Goal: Information Seeking & Learning: Learn about a topic

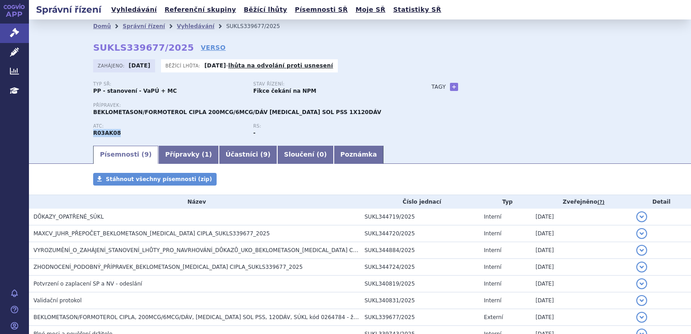
drag, startPoint x: 112, startPoint y: 133, endPoint x: 80, endPoint y: 134, distance: 32.6
click at [80, 134] on div "Domů Správní řízení Vyhledávání SUKLS339677/2025 SUKLS339677/2025 VERSO Zahájen…" at bounding box center [360, 88] width 570 height 111
copy strong "R03AK08"
click at [334, 155] on link "Poznámka" at bounding box center [359, 155] width 50 height 18
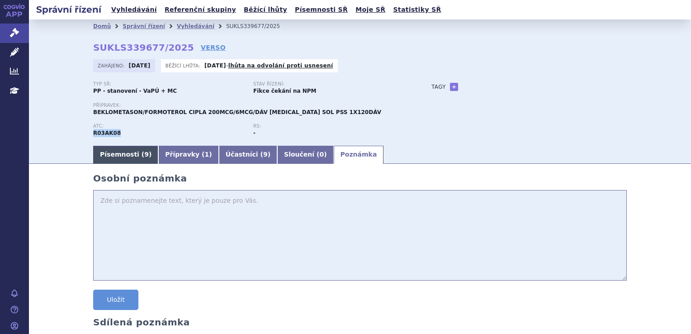
click at [107, 160] on link "Písemnosti ( 9 )" at bounding box center [125, 155] width 65 height 18
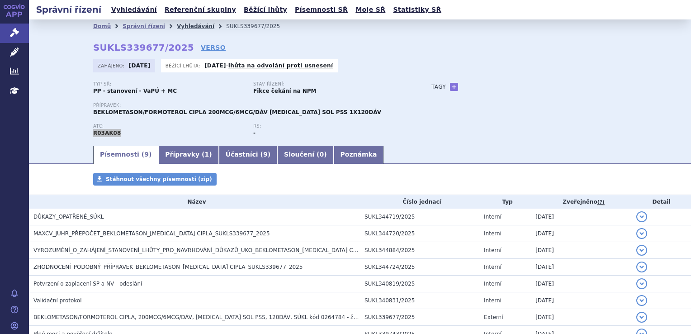
click at [177, 24] on link "Vyhledávání" at bounding box center [196, 26] width 38 height 6
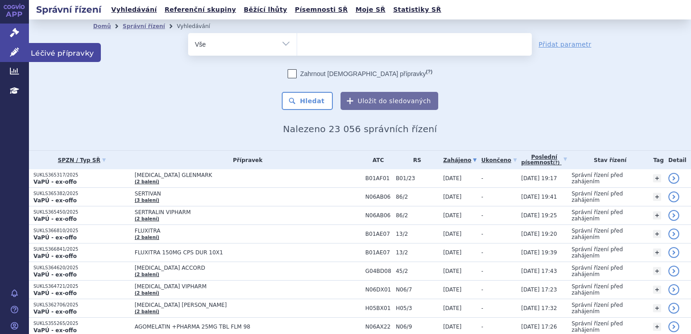
click at [42, 50] on span "Léčivé přípravky" at bounding box center [65, 52] width 72 height 19
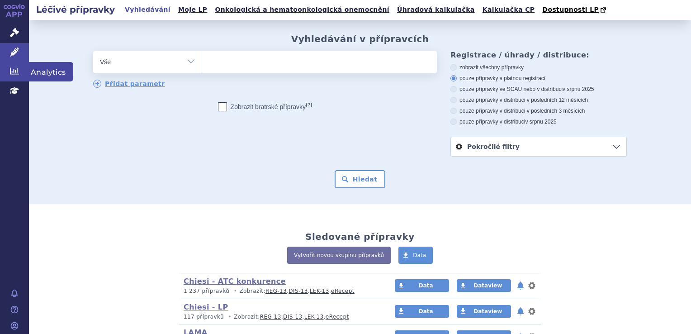
click at [52, 71] on span "Analytics" at bounding box center [51, 71] width 44 height 19
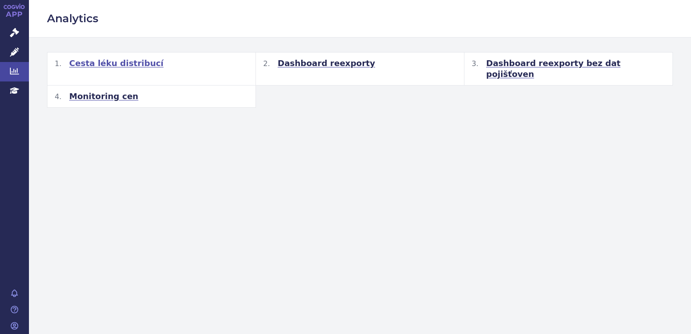
click at [123, 66] on span "Cesta léku distribucí" at bounding box center [116, 63] width 95 height 11
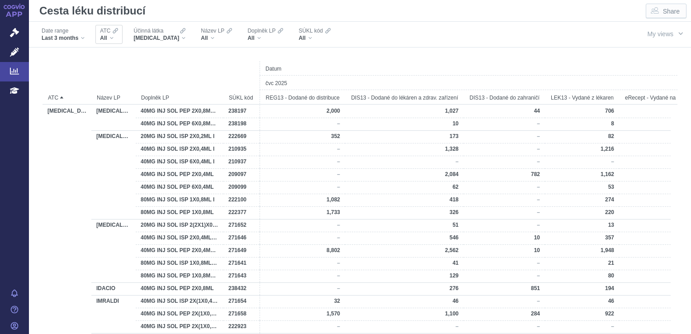
click at [110, 39] on div "All" at bounding box center [109, 37] width 18 height 7
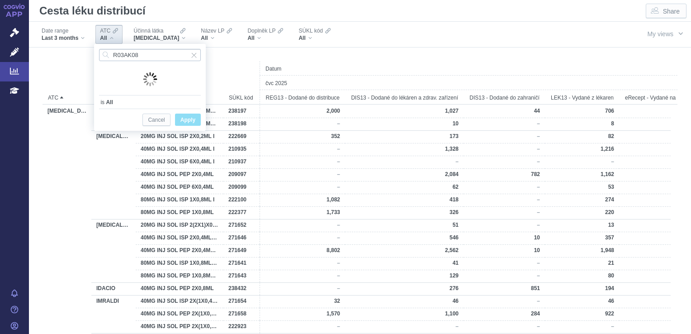
type input "R03AK08"
click at [68, 71] on div at bounding box center [67, 68] width 48 height 13
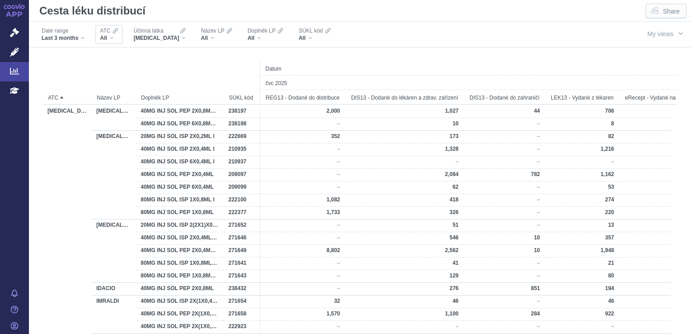
click at [101, 37] on span "All" at bounding box center [103, 37] width 7 height 7
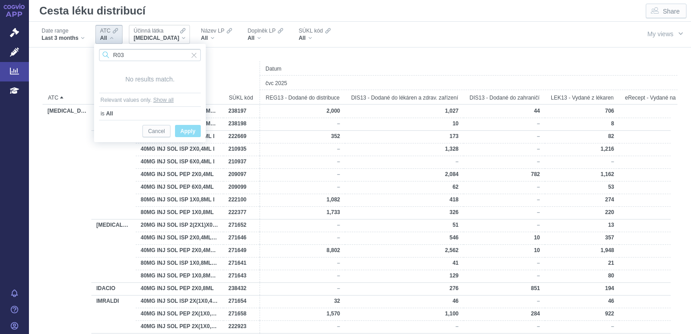
type input "R03"
click at [176, 37] on div "ADALIMUMAB" at bounding box center [159, 37] width 52 height 7
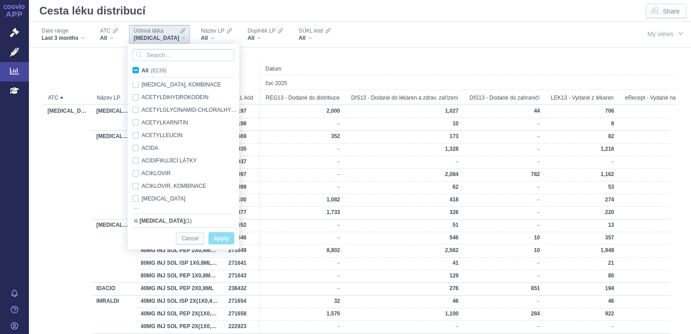
scroll to position [602, 0]
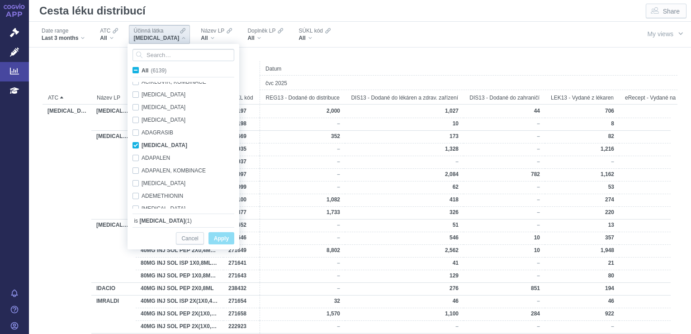
click at [142, 70] on span "All (6139)" at bounding box center [154, 70] width 25 height 6
click at [142, 70] on input "All (6139)" at bounding box center [145, 69] width 6 height 6
checkbox input "true"
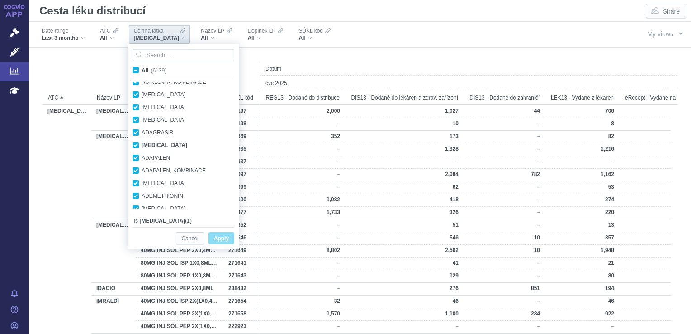
checkbox input "true"
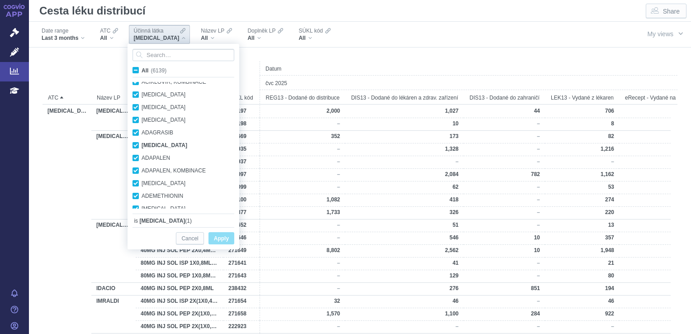
checkbox input "true"
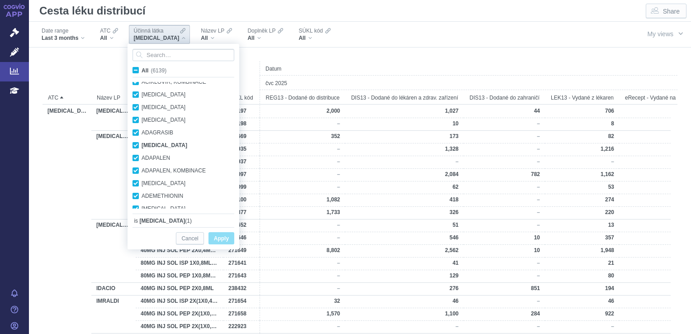
checkbox input "true"
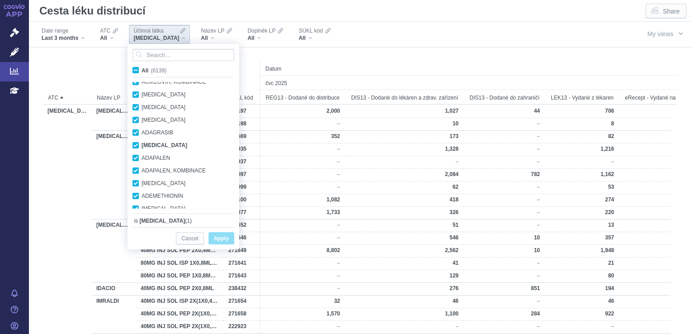
checkbox input "true"
click at [111, 38] on div "All" at bounding box center [109, 37] width 18 height 7
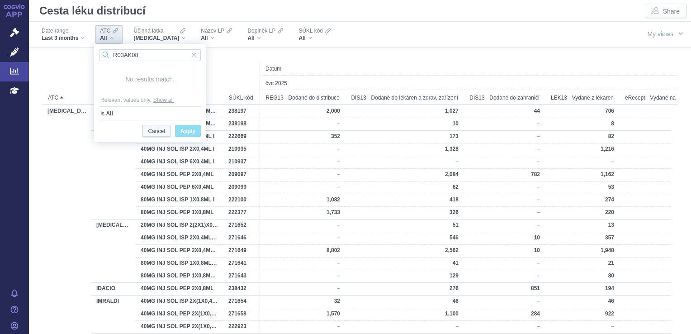
type input "R03AK08"
click at [159, 132] on span "Cancel" at bounding box center [156, 131] width 17 height 11
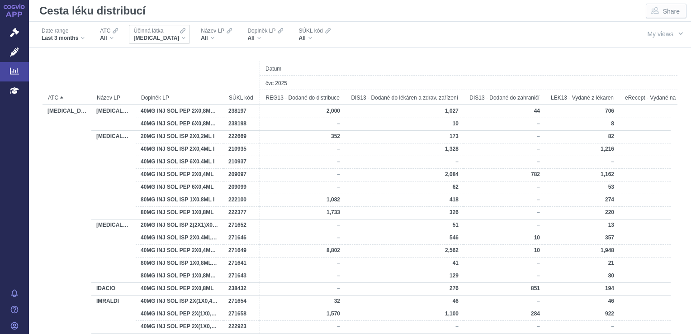
click at [161, 35] on span "ADALIMUMAB" at bounding box center [156, 37] width 46 height 7
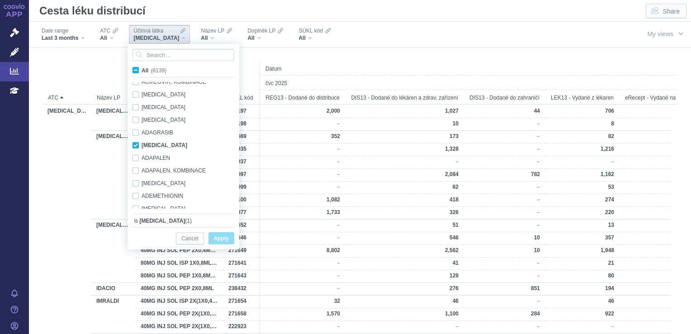
click at [142, 71] on span "All (6139)" at bounding box center [154, 70] width 25 height 6
click at [142, 71] on input "All (6139)" at bounding box center [145, 69] width 6 height 6
checkbox input "true"
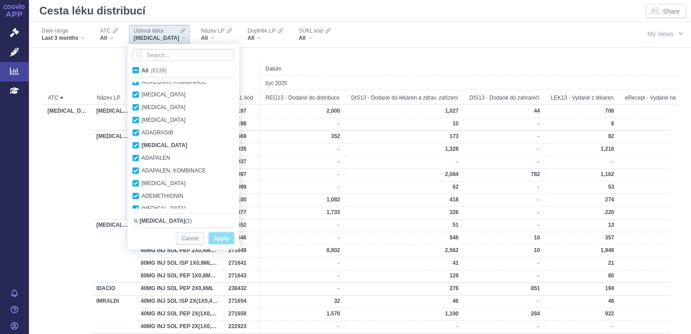
checkbox input "true"
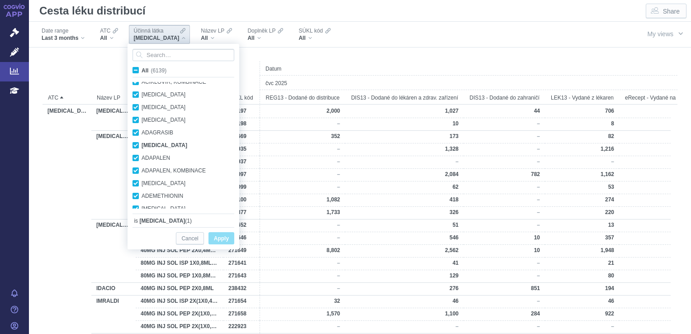
checkbox input "true"
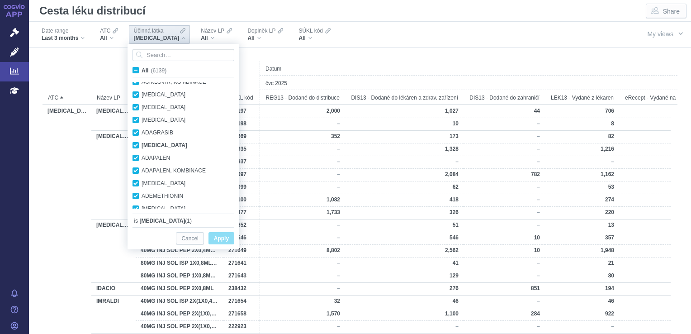
checkbox input "true"
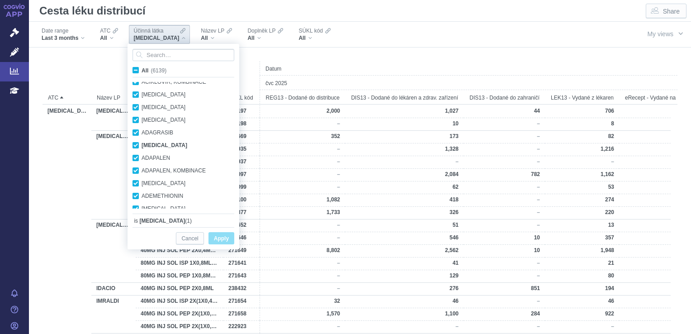
checkbox input "true"
click at [219, 240] on span "Apply" at bounding box center [221, 238] width 15 height 11
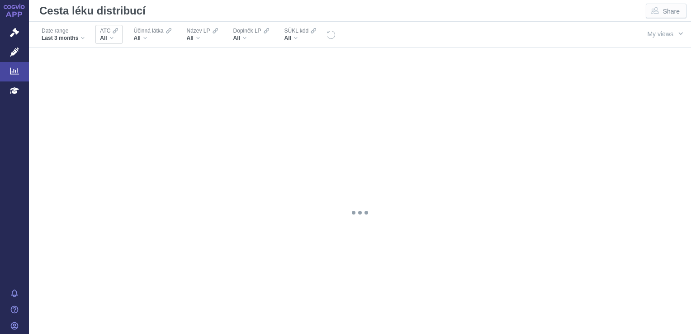
click at [112, 37] on div "All" at bounding box center [109, 37] width 18 height 7
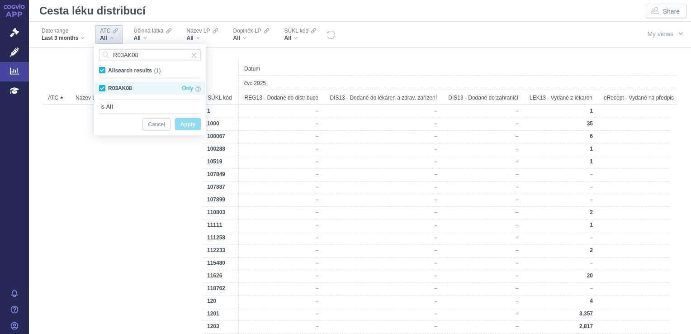
type input "R03AK08"
click at [118, 87] on div "R03AK08 Only" at bounding box center [150, 88] width 111 height 13
checkbox input "false"
click at [101, 90] on div "R03AK08 Only" at bounding box center [150, 88] width 111 height 13
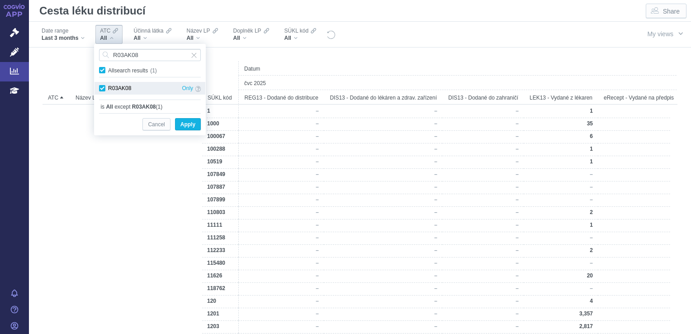
checkbox input "true"
click at [108, 72] on span "All search results (1)" at bounding box center [134, 70] width 52 height 6
click at [108, 71] on input "All search results (1)" at bounding box center [111, 69] width 6 height 6
checkbox input "false"
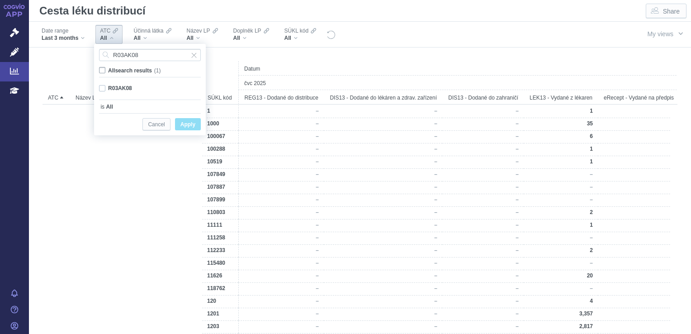
checkbox input "false"
click at [104, 92] on div "R03AK08 Only" at bounding box center [150, 88] width 111 height 13
checkbox input "true"
click at [187, 90] on span "Only" at bounding box center [187, 88] width 11 height 10
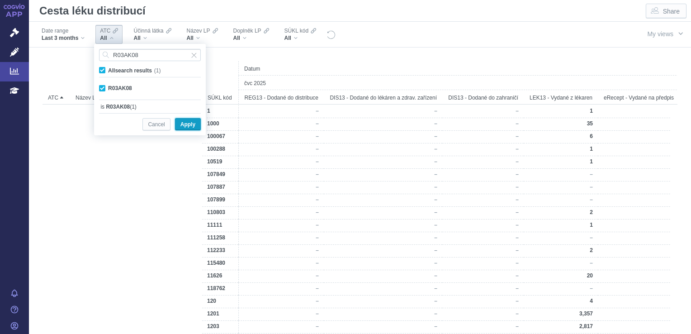
click at [193, 123] on span "Apply" at bounding box center [188, 124] width 15 height 11
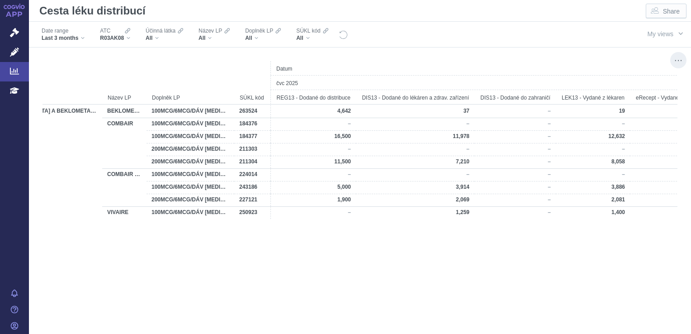
scroll to position [0, 0]
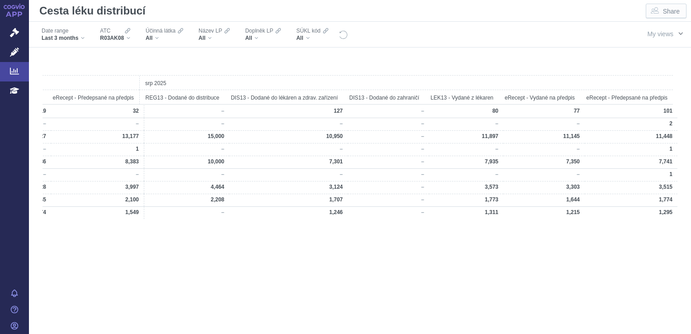
click at [677, 34] on span "button" at bounding box center [680, 33] width 7 height 7
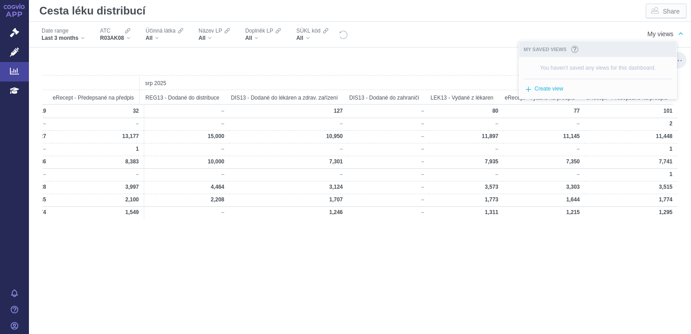
click at [269, 269] on div "Datum čvc 2025 srp 2025 LEK13 - Vydané z lékaren eRecept - Vydané na předpis eR…" at bounding box center [360, 212] width 635 height 303
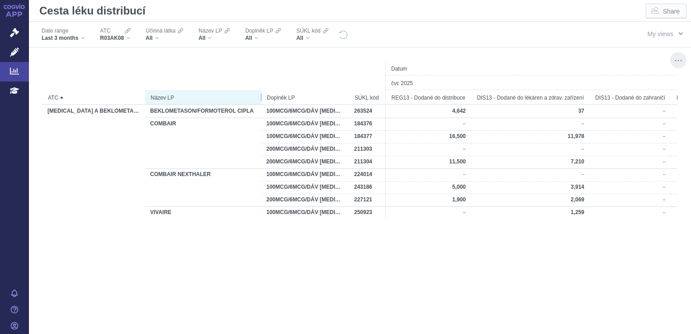
drag, startPoint x: 190, startPoint y: 97, endPoint x: 262, endPoint y: 101, distance: 72.1
click at [262, 101] on div at bounding box center [261, 97] width 9 height 14
click at [189, 232] on div "Datum čvc 2025 LEK13 - Vydané z lékaren eRecept - Vydané na předpis DIS13 - Dod…" at bounding box center [360, 212] width 635 height 303
click at [81, 35] on div "Last 3 months" at bounding box center [63, 37] width 43 height 7
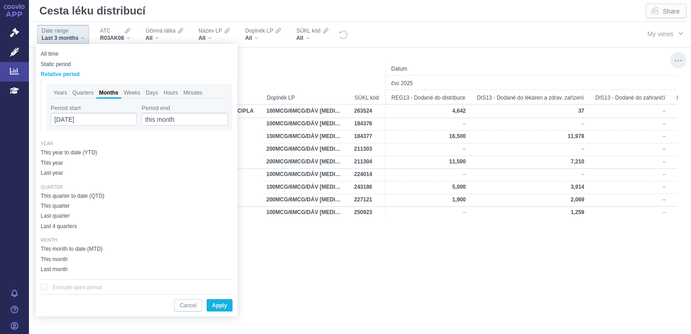
click at [289, 294] on div "Datum čvc 2025 LEK13 - Vydané z lékaren eRecept - Vydané na předpis DIS13 - Dod…" at bounding box center [360, 212] width 635 height 303
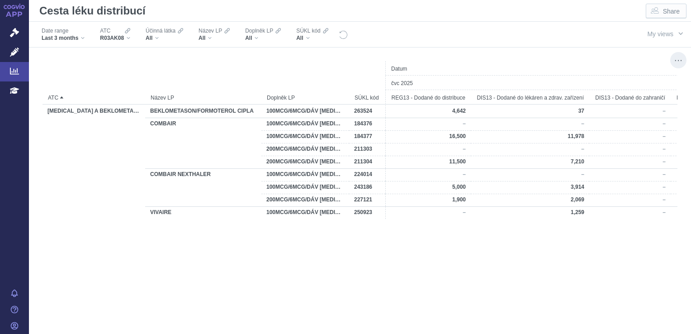
scroll to position [0, 201]
click at [14, 30] on icon at bounding box center [14, 32] width 9 height 9
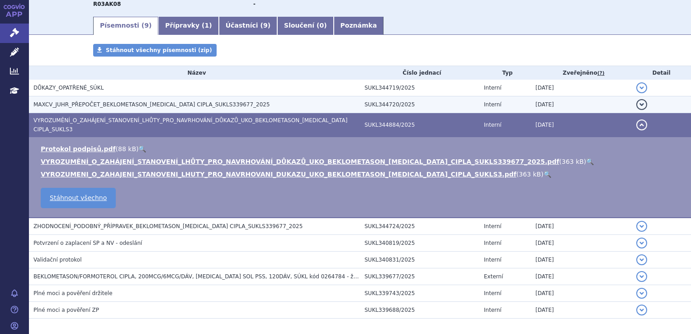
scroll to position [114, 0]
